Goal: Task Accomplishment & Management: Use online tool/utility

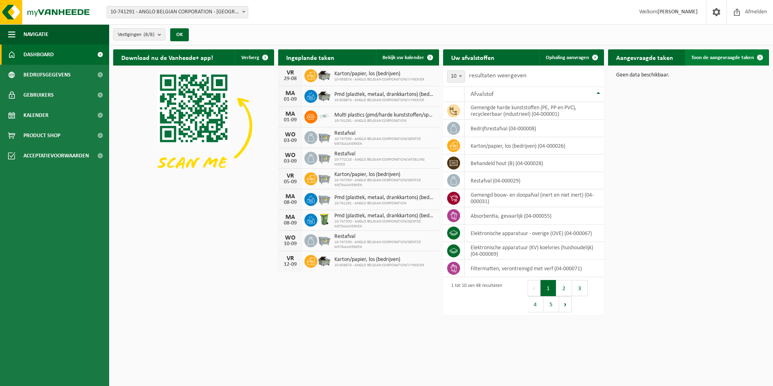
click at [735, 58] on span "Toon de aangevraagde taken" at bounding box center [723, 57] width 63 height 5
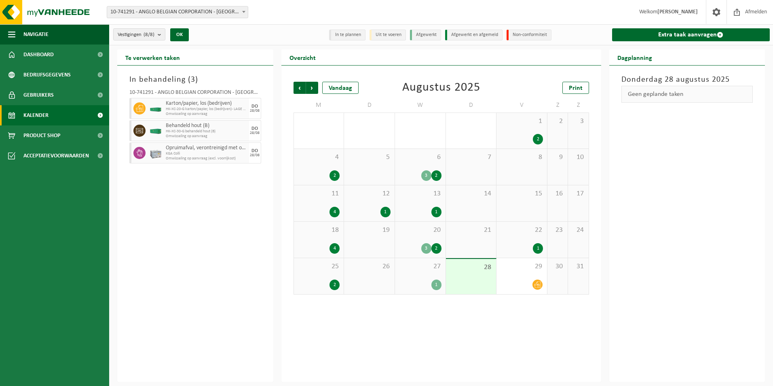
click at [693, 222] on div "Donderdag 28 augustus 2025 Geen geplande taken" at bounding box center [687, 224] width 156 height 316
click at [186, 108] on span "HK-XC-20-G karton/papier, los (bedrijven)- LAGE C20" at bounding box center [206, 109] width 81 height 5
click at [186, 120] on div "10-741291 - ANGLO BELGIAN CORPORATION - GENT Karton/papier, los (bedrijven) HK-…" at bounding box center [195, 125] width 140 height 79
click at [185, 149] on span "Opruimafval, verontreinigd met olie" at bounding box center [206, 148] width 81 height 6
click at [223, 149] on span "Opruimafval, verontreinigd met olie" at bounding box center [206, 148] width 81 height 6
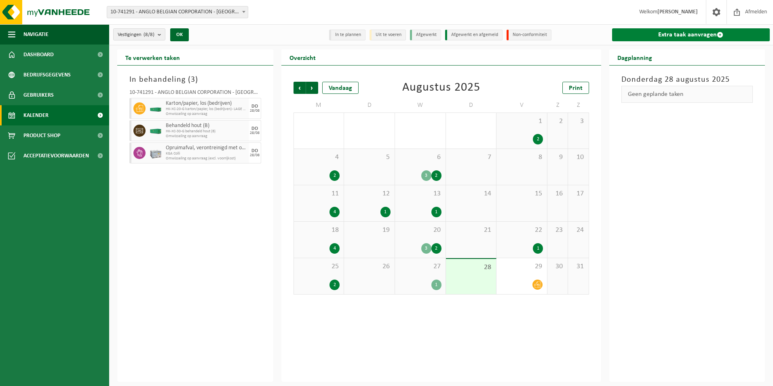
click at [697, 33] on link "Extra taak aanvragen" at bounding box center [691, 34] width 158 height 13
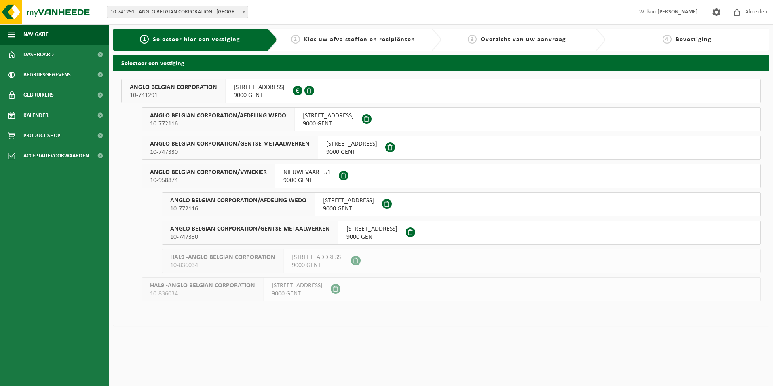
click at [201, 91] on span "10-741291" at bounding box center [173, 95] width 87 height 8
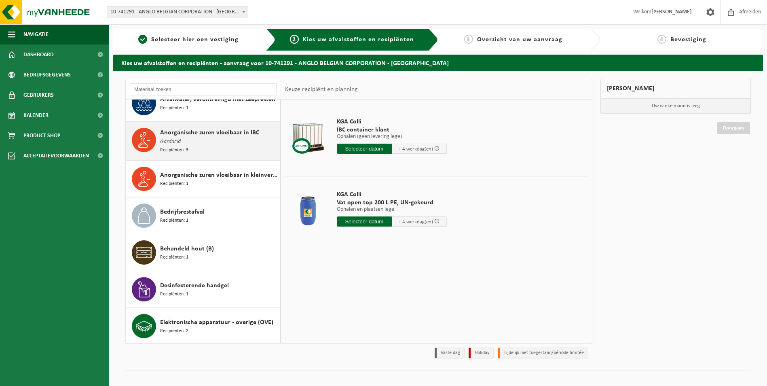
scroll to position [121, 0]
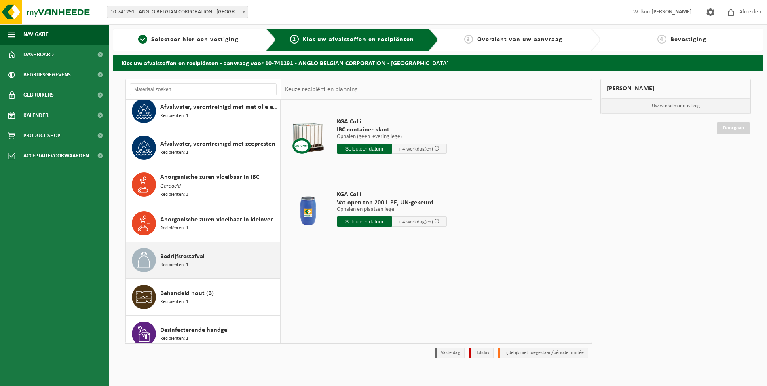
click at [198, 254] on span "Bedrijfsrestafval" at bounding box center [182, 257] width 44 height 10
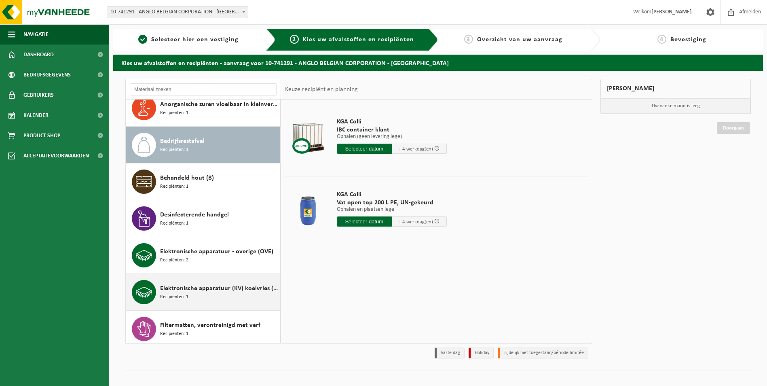
scroll to position [260, 0]
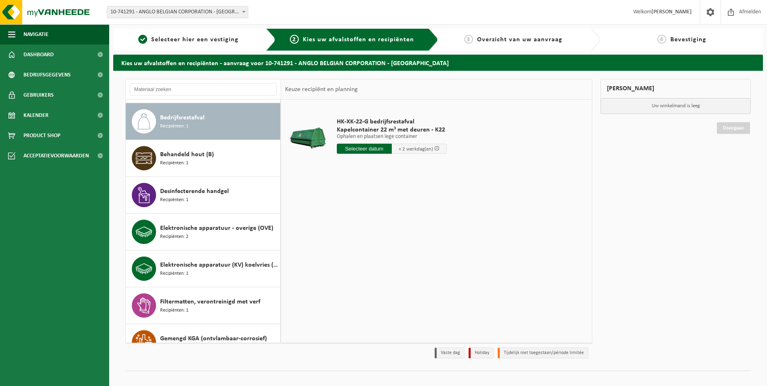
click at [377, 149] on input "text" at bounding box center [364, 149] width 55 height 10
click at [429, 168] on icon at bounding box center [429, 167] width 2 height 4
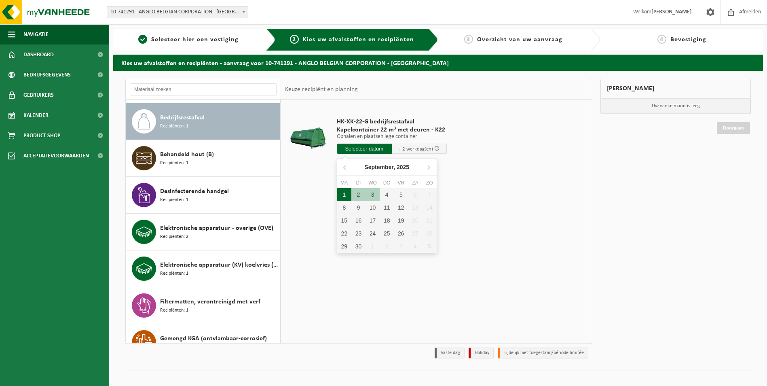
click at [344, 196] on div "1" at bounding box center [344, 194] width 14 height 13
type input "Van 2025-09-01"
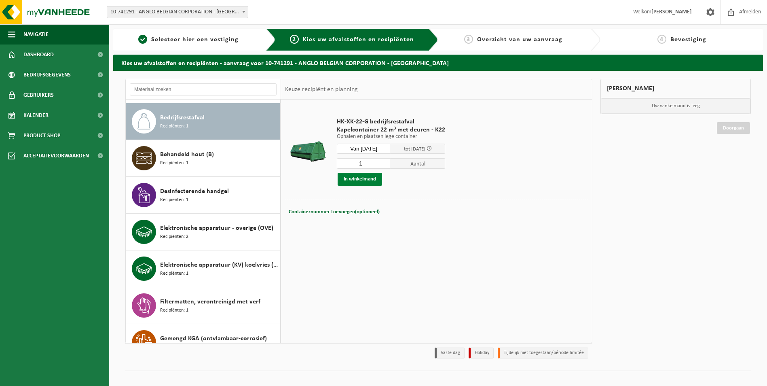
click at [367, 179] on button "In winkelmand" at bounding box center [360, 179] width 44 height 13
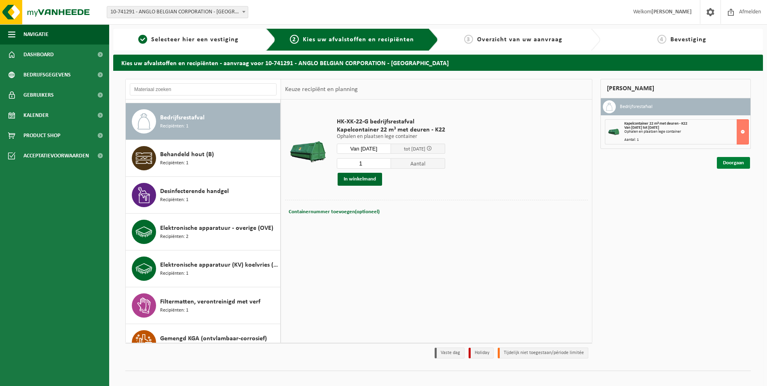
click at [744, 161] on link "Doorgaan" at bounding box center [733, 163] width 33 height 12
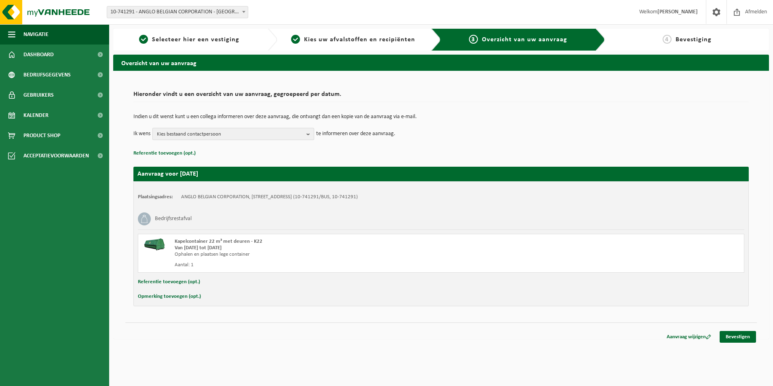
click at [273, 134] on span "Kies bestaand contactpersoon" at bounding box center [230, 134] width 146 height 12
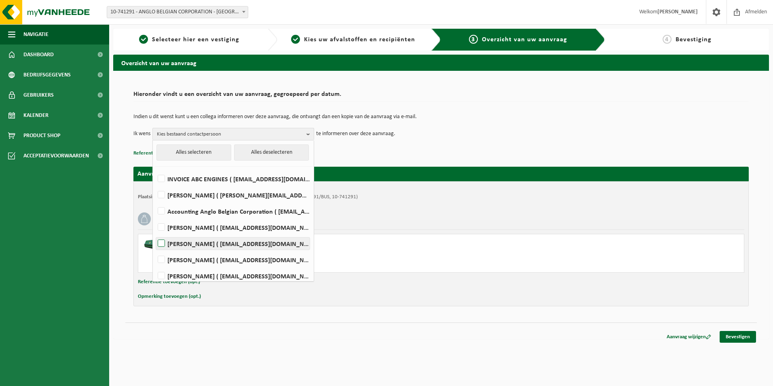
click at [247, 244] on label "FRANKY DE GHOUY ( fdg@abc-engines.com )" at bounding box center [233, 243] width 154 height 12
click at [155, 233] on input "FRANKY DE GHOUY ( fdg@abc-engines.com )" at bounding box center [154, 233] width 0 height 0
checkbox input "true"
click at [433, 148] on p "Referentie toevoegen (opt.)" at bounding box center [441, 153] width 616 height 11
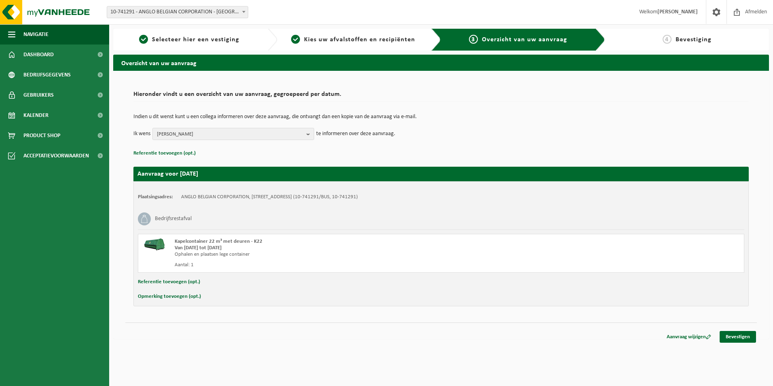
click at [433, 148] on p "Referentie toevoegen (opt.)" at bounding box center [441, 153] width 616 height 11
click at [732, 336] on link "Bevestigen" at bounding box center [738, 337] width 36 height 12
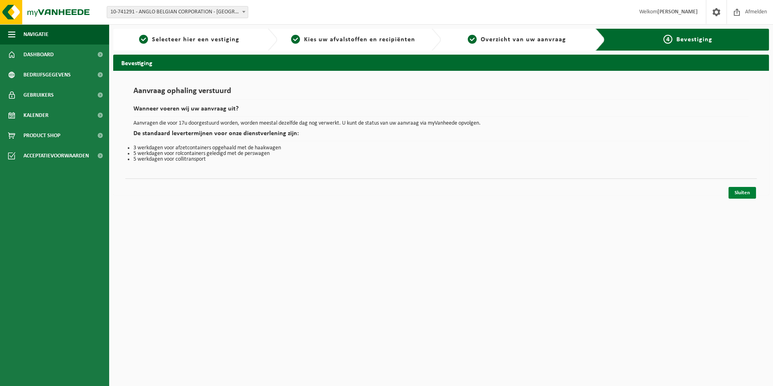
click at [743, 190] on link "Sluiten" at bounding box center [743, 193] width 28 height 12
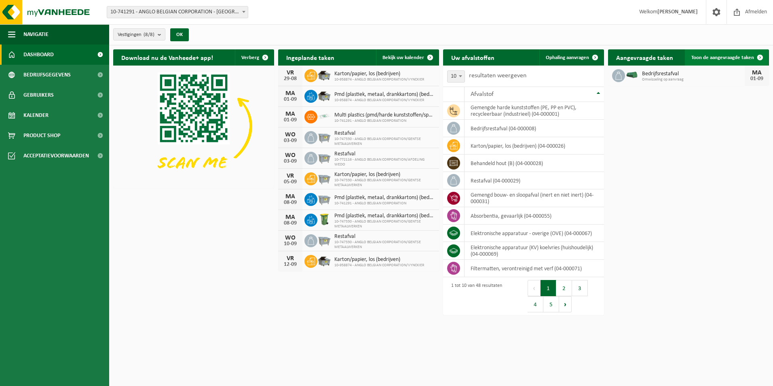
click at [716, 55] on span "Toon de aangevraagde taken" at bounding box center [723, 57] width 63 height 5
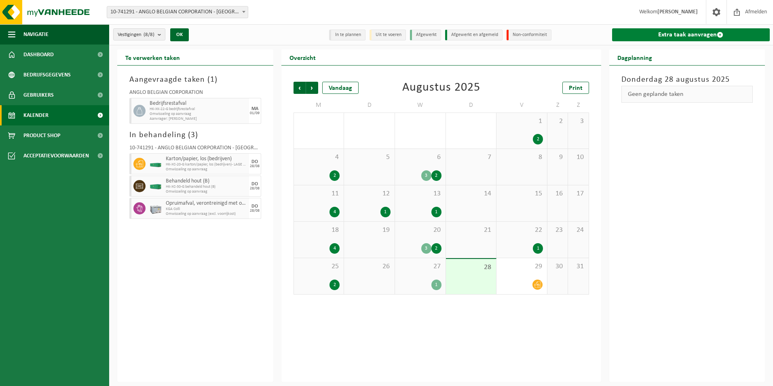
click at [714, 34] on link "Extra taak aanvragen" at bounding box center [691, 34] width 158 height 13
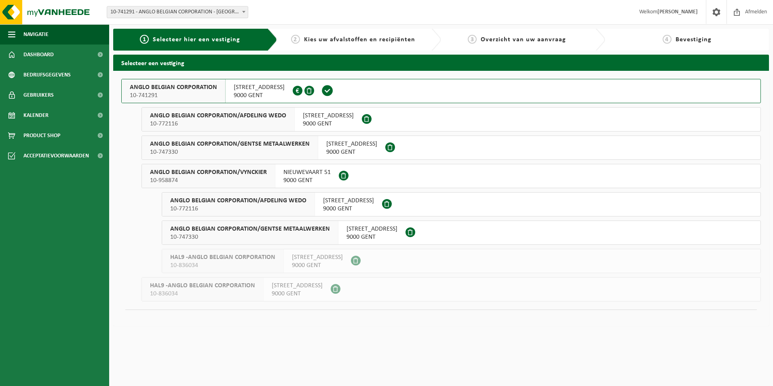
click at [216, 95] on div "ANGLO BELGIAN CORPORATION 10-741291" at bounding box center [174, 90] width 104 height 23
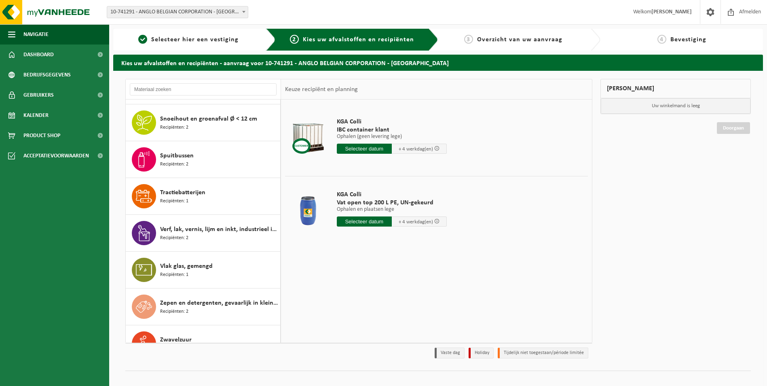
scroll to position [1305, 0]
